Goal: Task Accomplishment & Management: Complete application form

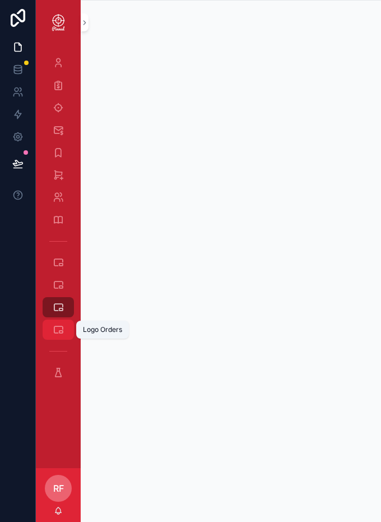
drag, startPoint x: 0, startPoint y: 0, endPoint x: 64, endPoint y: 321, distance: 327.6
click at [64, 321] on div "Logo Orders" at bounding box center [58, 330] width 18 height 18
click at [53, 309] on icon "scrollable content" at bounding box center [58, 307] width 11 height 11
click at [57, 331] on icon "scrollable content" at bounding box center [58, 329] width 11 height 11
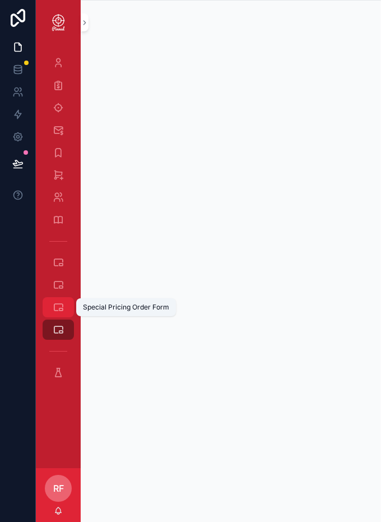
click at [57, 309] on icon "scrollable content" at bounding box center [58, 307] width 11 height 11
